Goal: Task Accomplishment & Management: Manage account settings

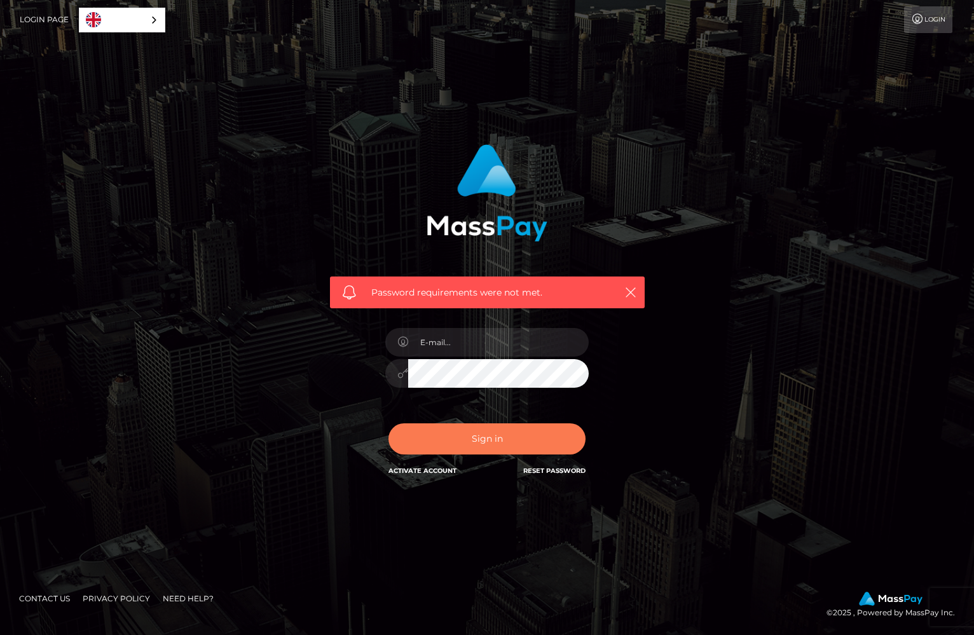
click at [500, 439] on button "Sign in" at bounding box center [486, 438] width 197 height 31
click at [541, 472] on link "Reset Password" at bounding box center [554, 471] width 62 height 8
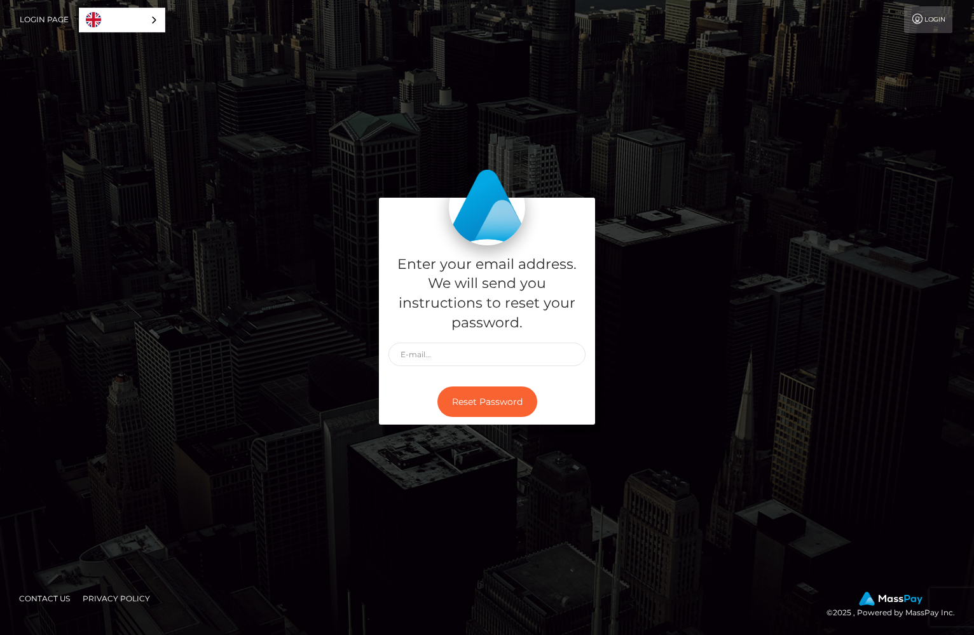
click at [472, 335] on div "Enter your email address. We will send you instructions to reset your password." at bounding box center [487, 311] width 216 height 133
type input "sprtpscr"
click at [466, 338] on div "Enter your email address. We will send you instructions to reset your password.…" at bounding box center [487, 311] width 216 height 133
click at [919, 31] on link "Login" at bounding box center [928, 19] width 48 height 27
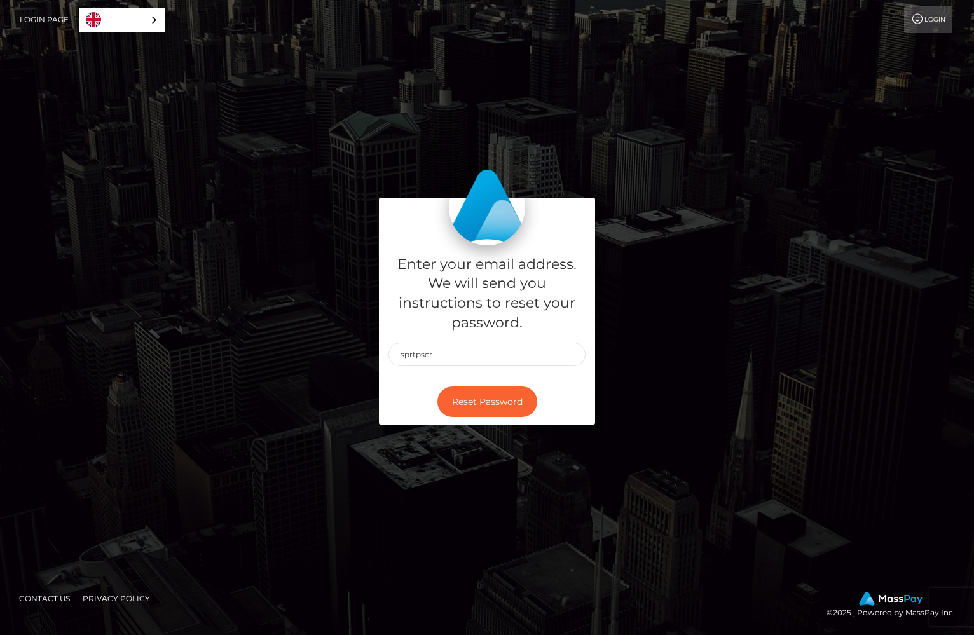
click at [924, 16] on link "Login" at bounding box center [928, 19] width 48 height 27
click at [113, 25] on link "English" at bounding box center [121, 20] width 85 height 24
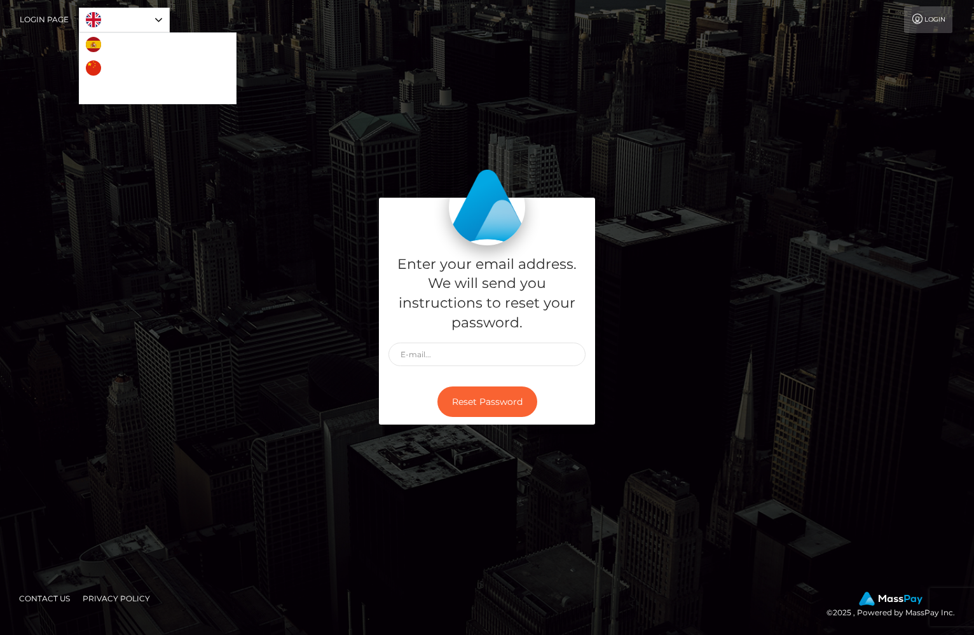
click at [57, 17] on link "Login Page" at bounding box center [44, 19] width 49 height 27
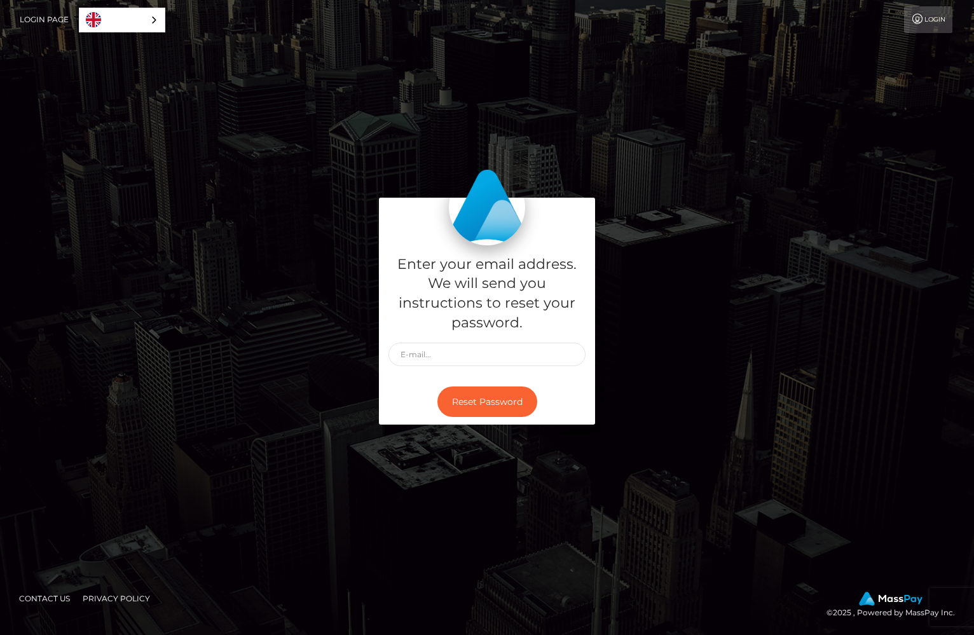
click at [911, 21] on icon at bounding box center [917, 19] width 13 height 10
type input "sprtpscrtthrowaway@gmail.com"
click at [493, 413] on button "Reset Password" at bounding box center [487, 401] width 100 height 31
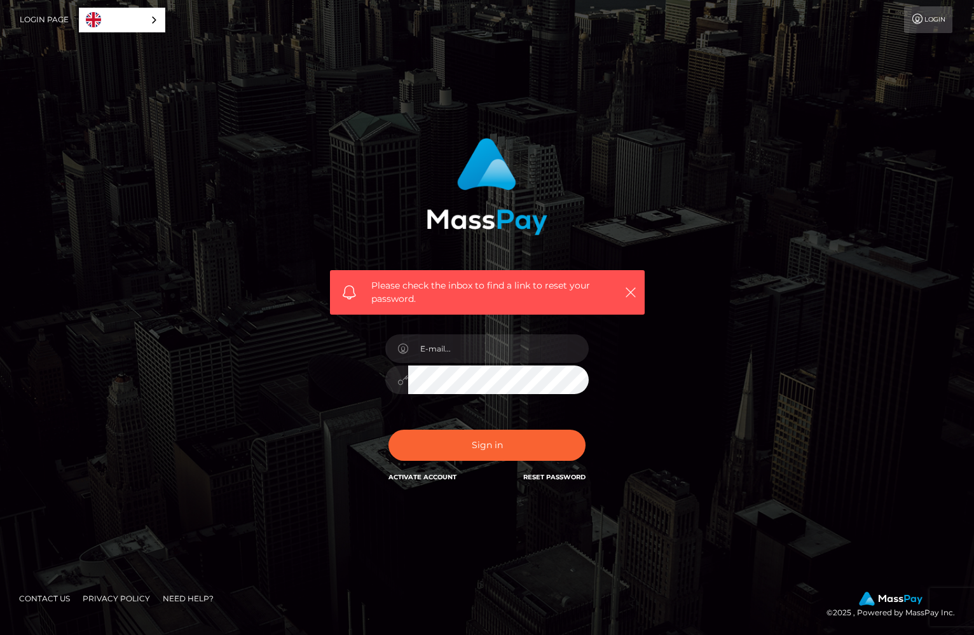
click at [627, 282] on div "Please check the inbox to find a link to reset your password." at bounding box center [487, 292] width 315 height 45
click at [627, 296] on icon "button" at bounding box center [630, 292] width 13 height 13
click at [624, 293] on icon "button" at bounding box center [630, 292] width 13 height 13
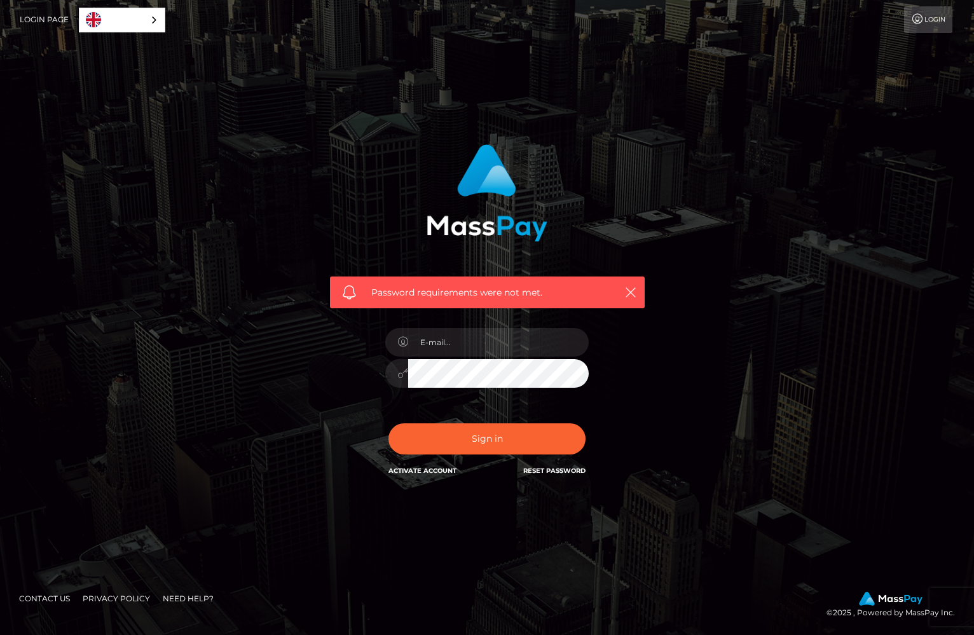
click at [559, 322] on div at bounding box center [487, 366] width 222 height 97
click at [446, 473] on link "Activate Account" at bounding box center [422, 471] width 68 height 8
